Goal: Navigation & Orientation: Find specific page/section

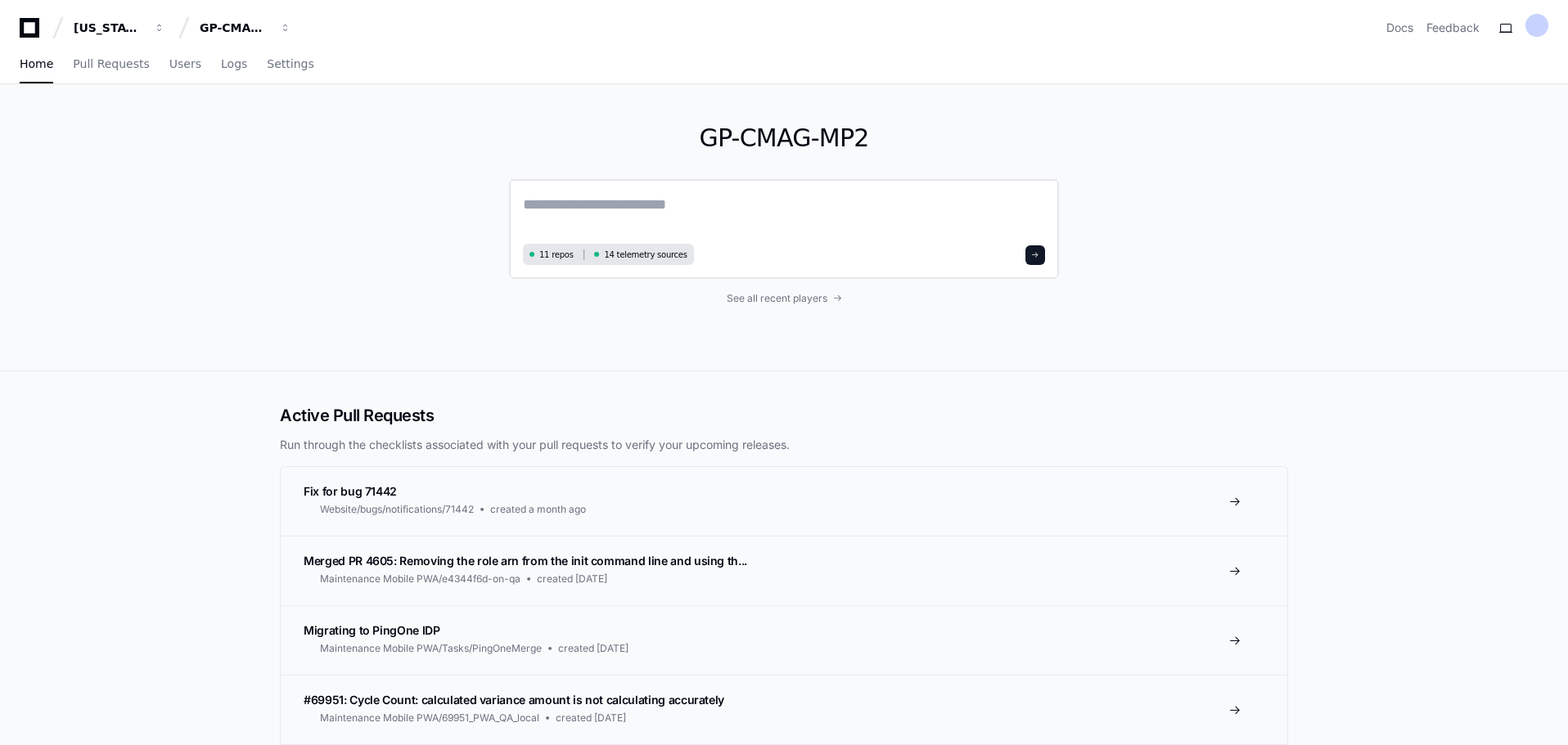
click at [1038, 257] on span at bounding box center [1034, 254] width 8 height 8
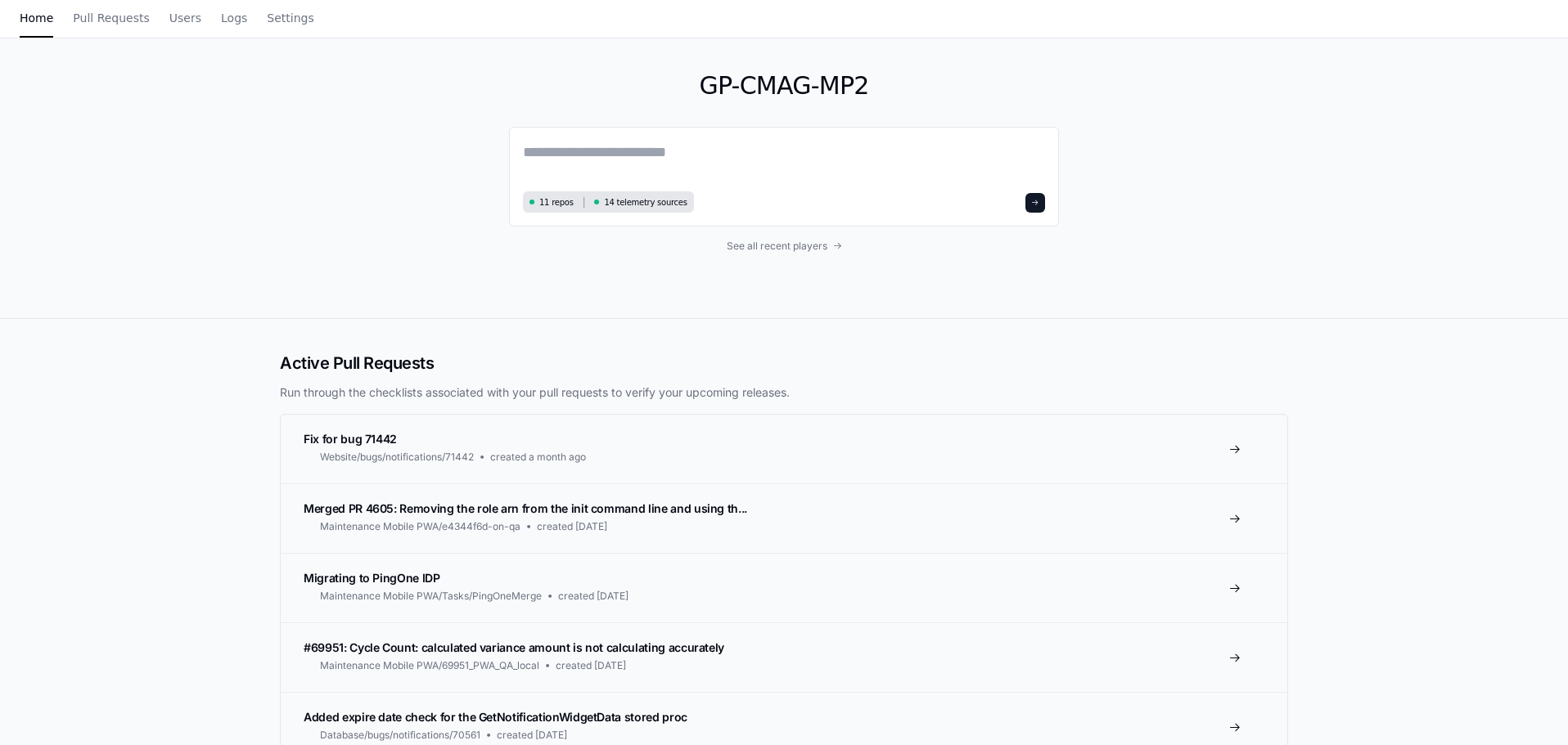
scroll to position [82, 0]
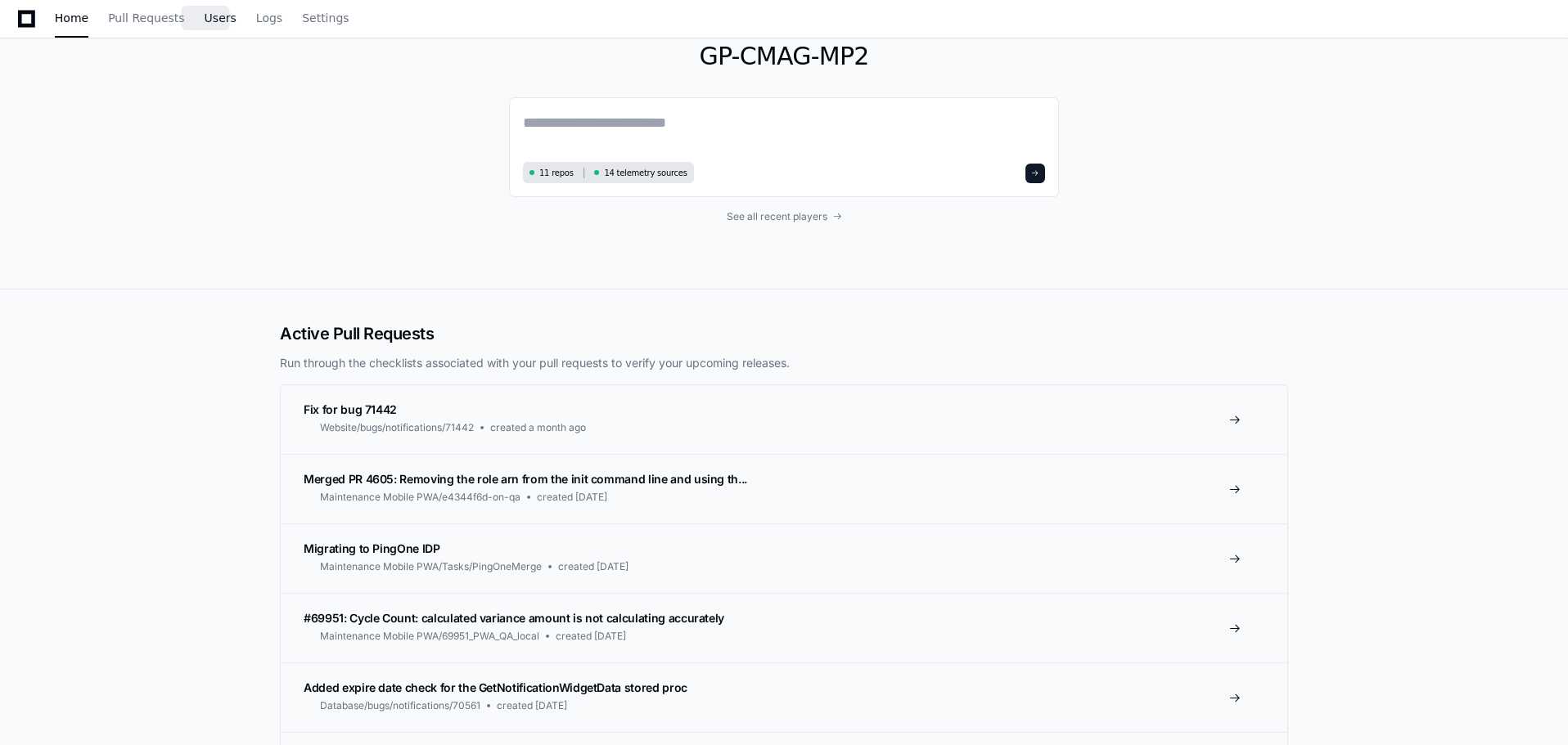
click at [208, 17] on span "Users" at bounding box center [220, 17] width 32 height 10
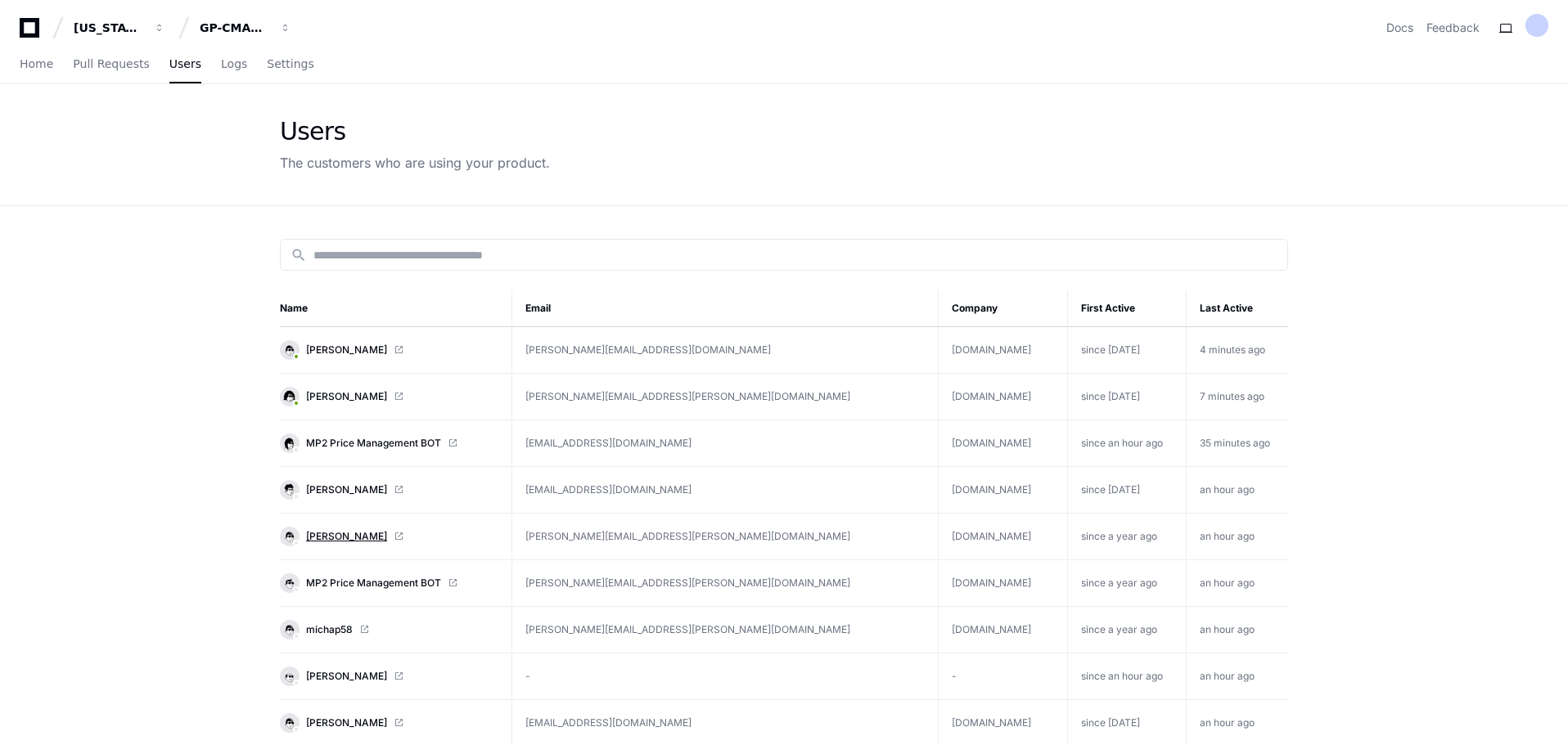
click at [358, 536] on span "[PERSON_NAME]" at bounding box center [346, 536] width 81 height 13
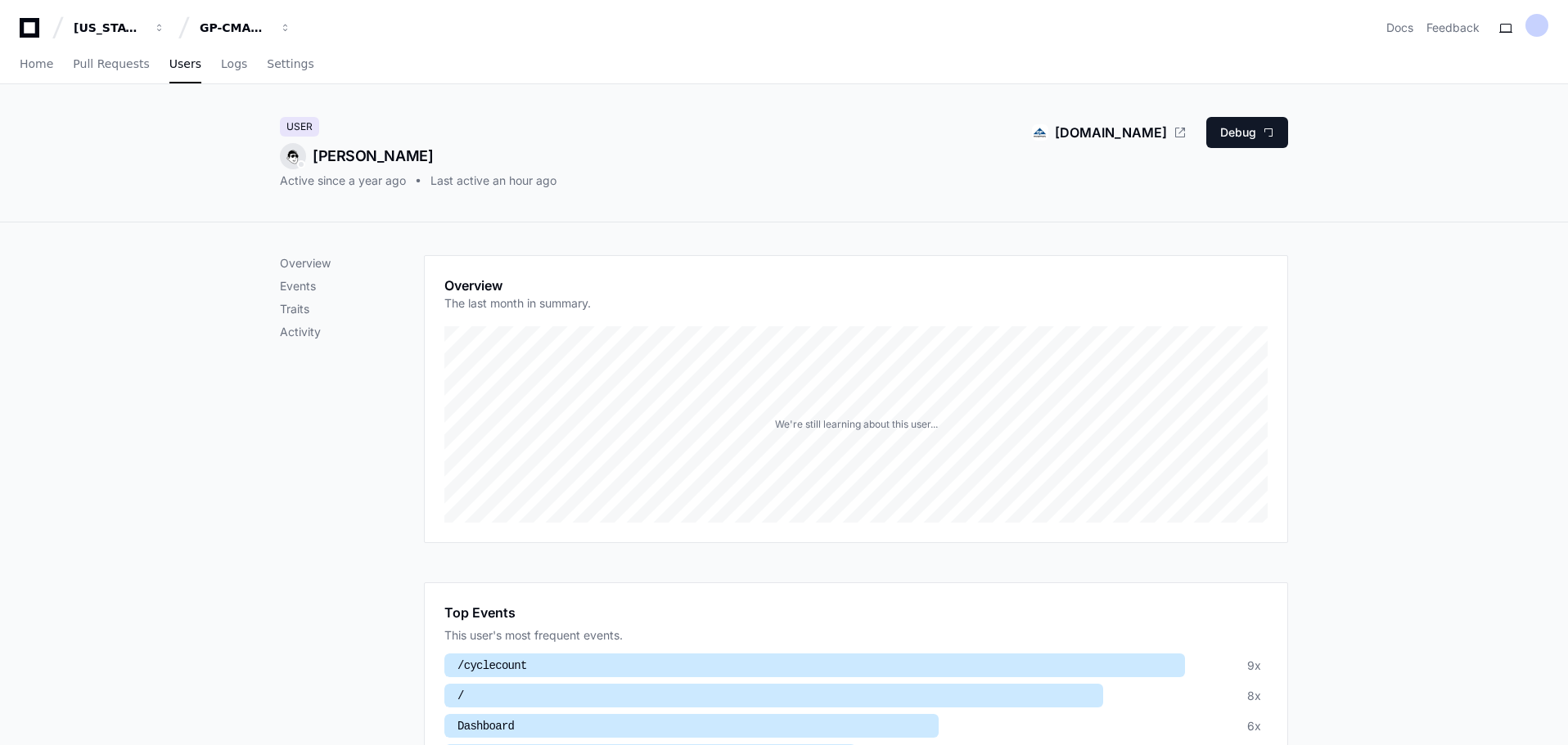
click at [821, 425] on div "We're still learning about this user..." at bounding box center [856, 424] width 163 height 13
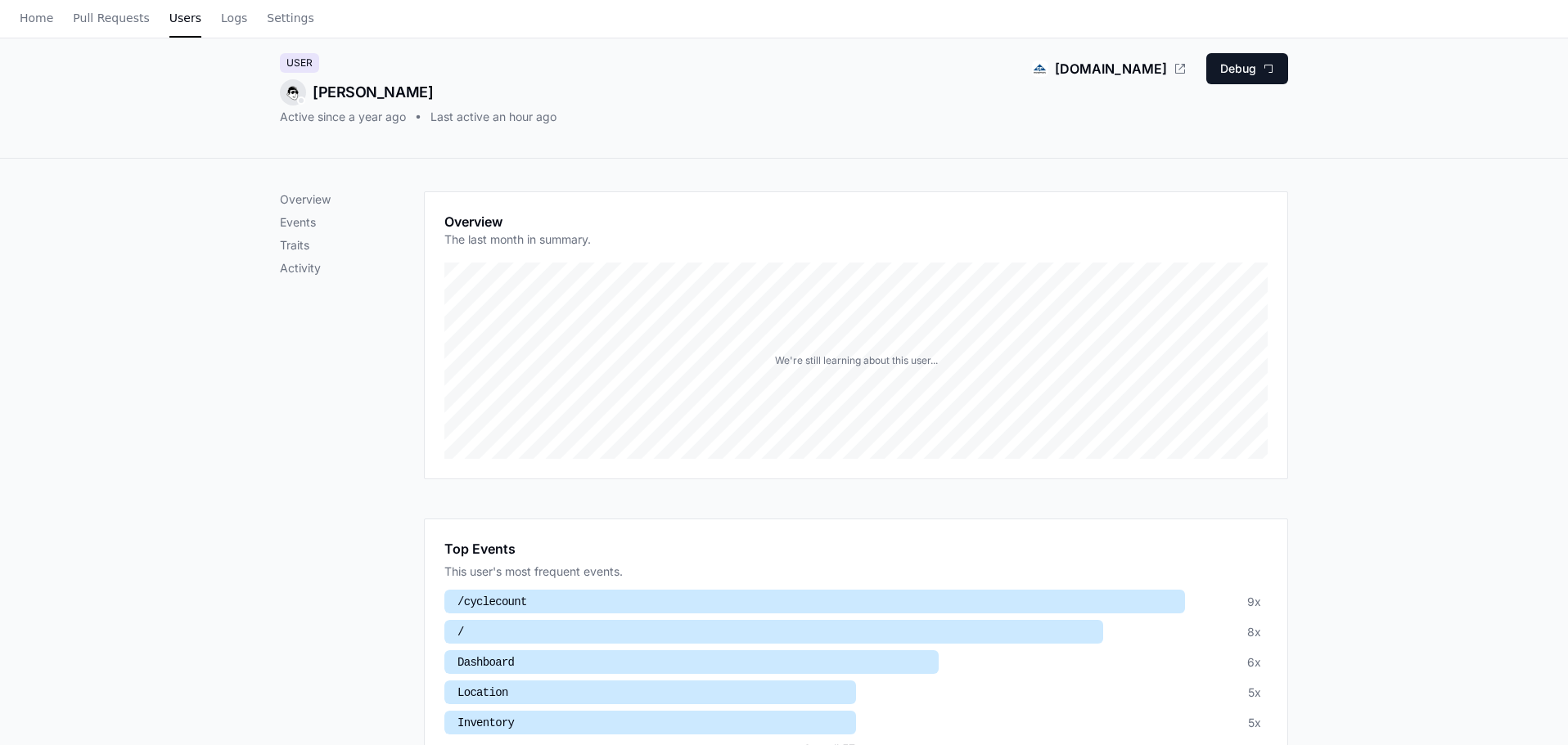
scroll to position [10, 0]
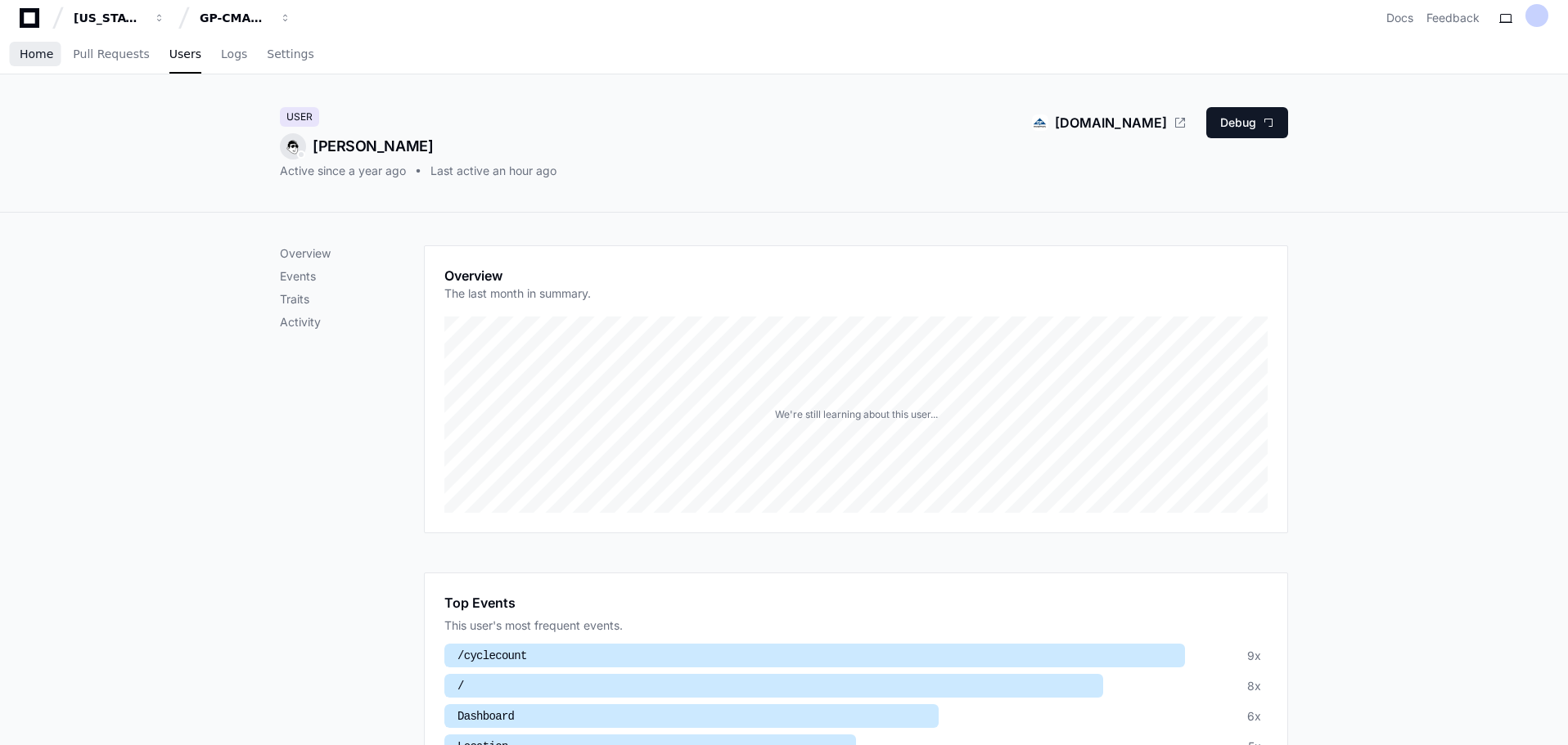
click at [31, 55] on span "Home" at bounding box center [36, 54] width 34 height 10
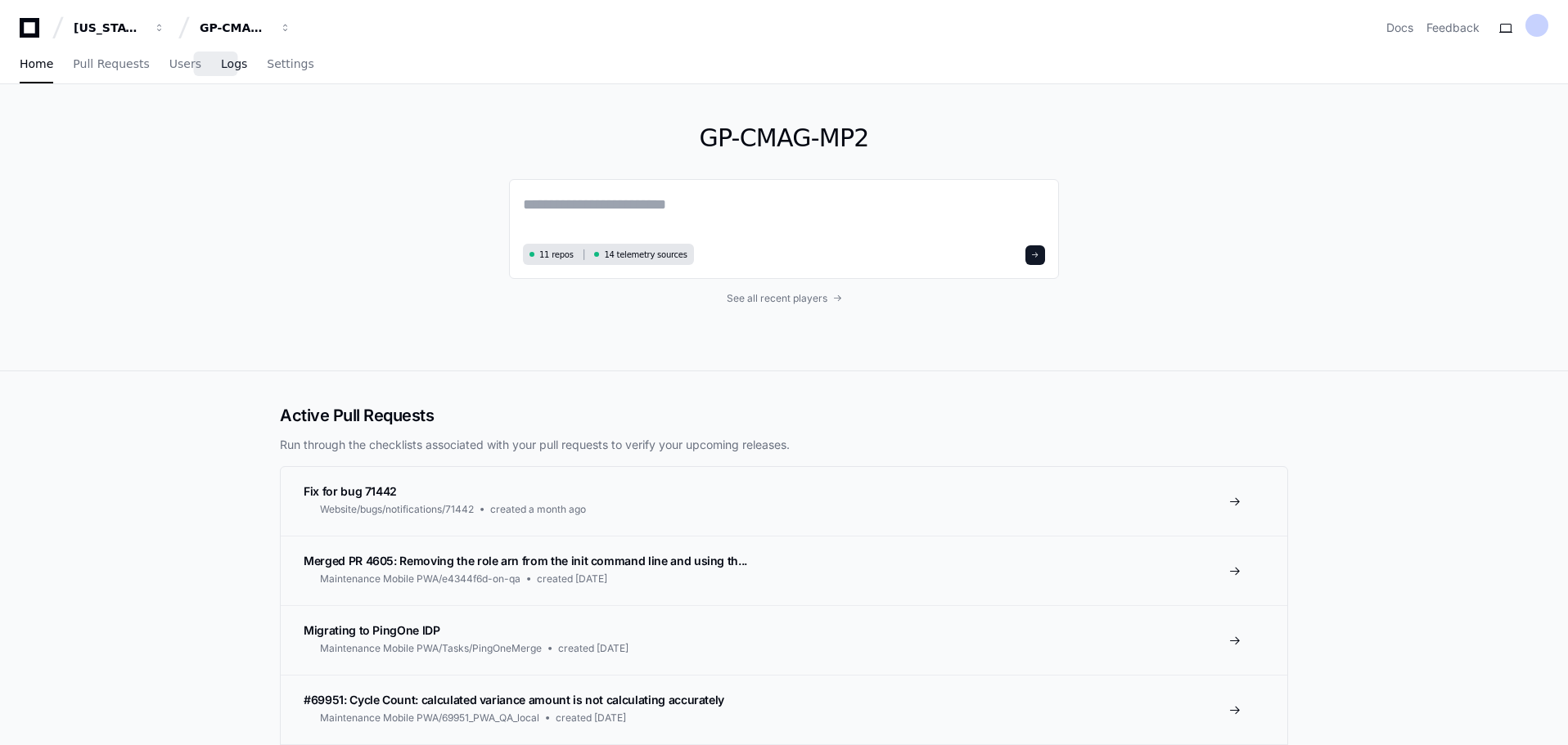
click at [221, 66] on span "Logs" at bounding box center [234, 64] width 26 height 10
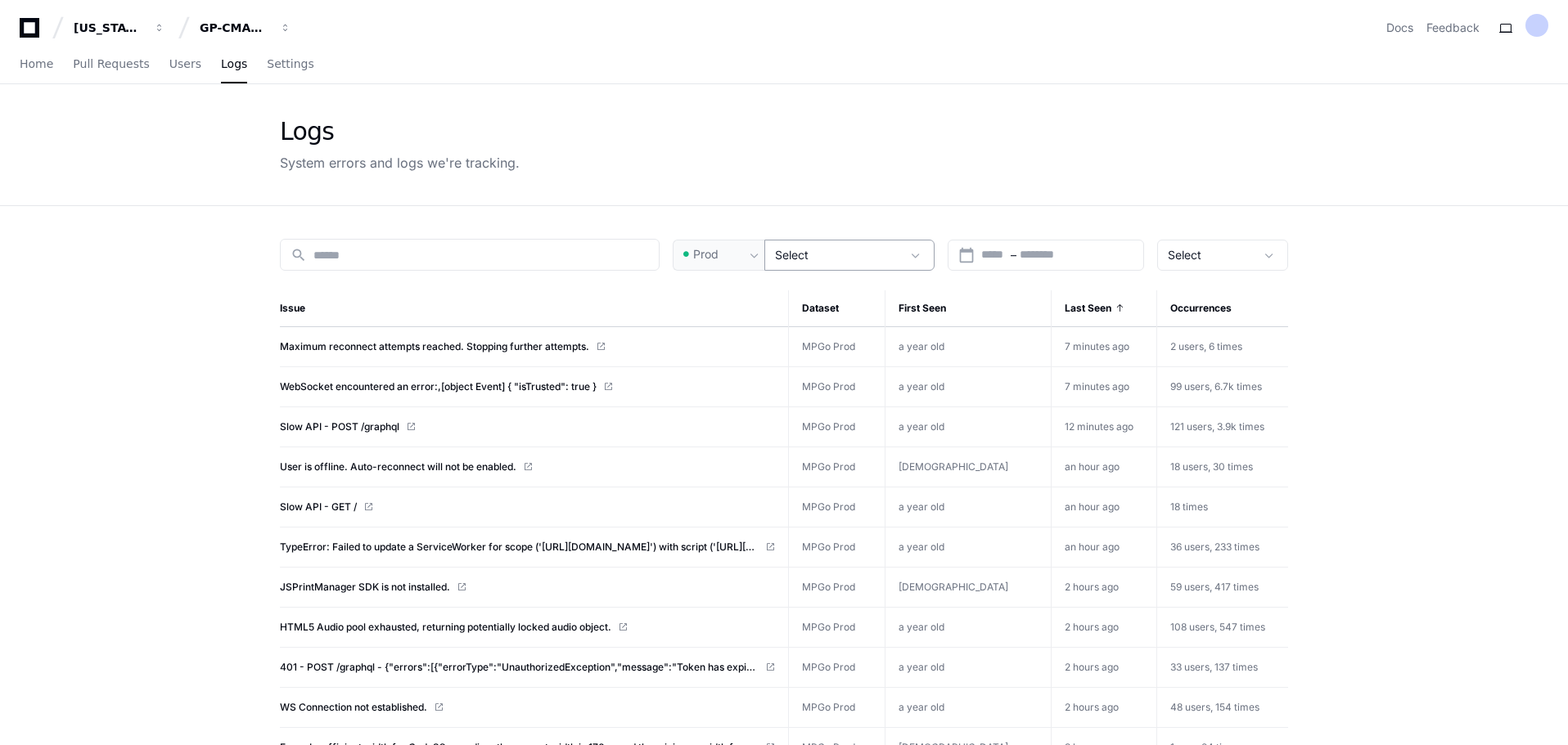
click at [914, 254] on span at bounding box center [916, 255] width 16 height 16
click at [892, 125] on div at bounding box center [784, 372] width 1568 height 745
click at [35, 66] on span "Home" at bounding box center [36, 64] width 34 height 10
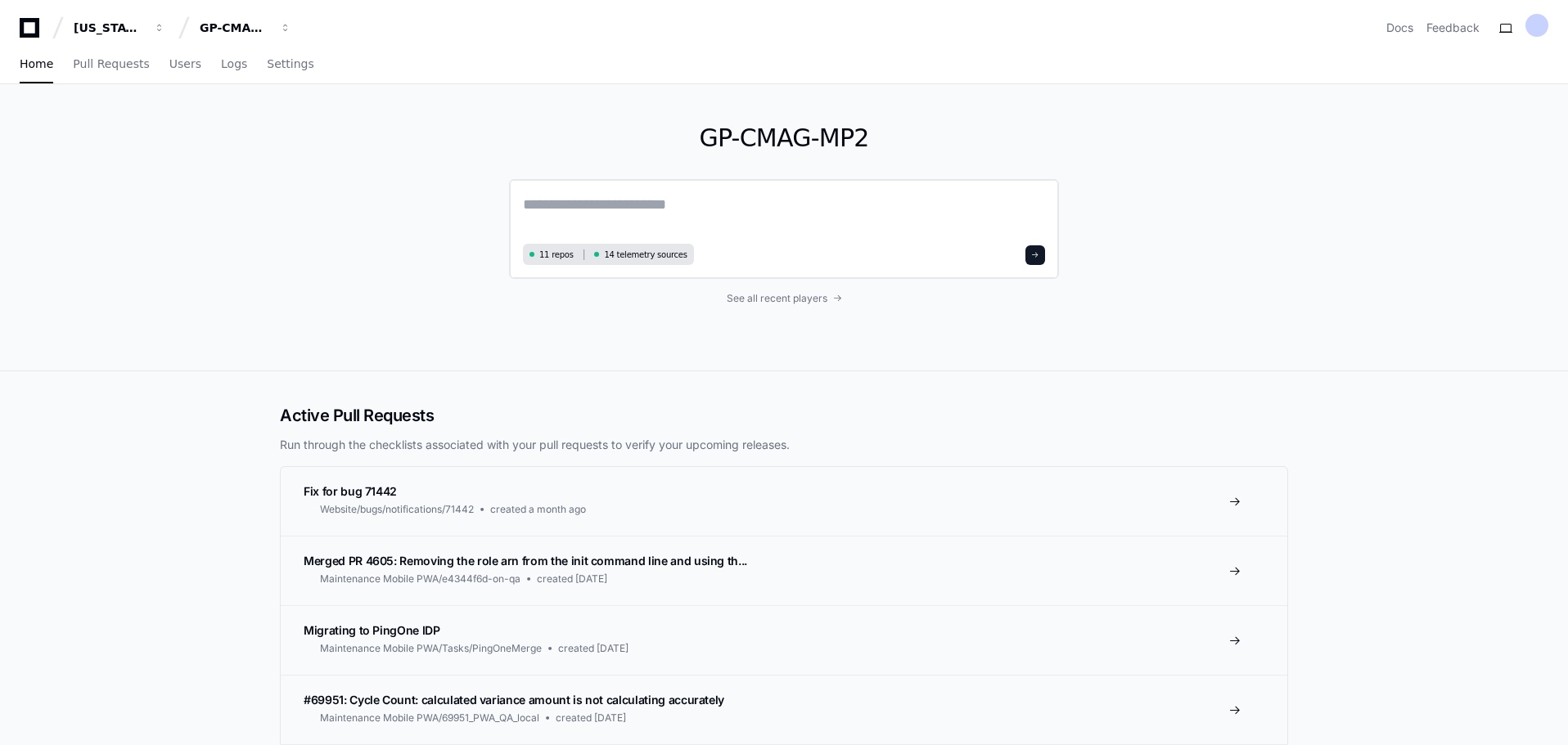
click at [603, 199] on textarea at bounding box center [784, 216] width 522 height 46
